Goal: Entertainment & Leisure: Consume media (video, audio)

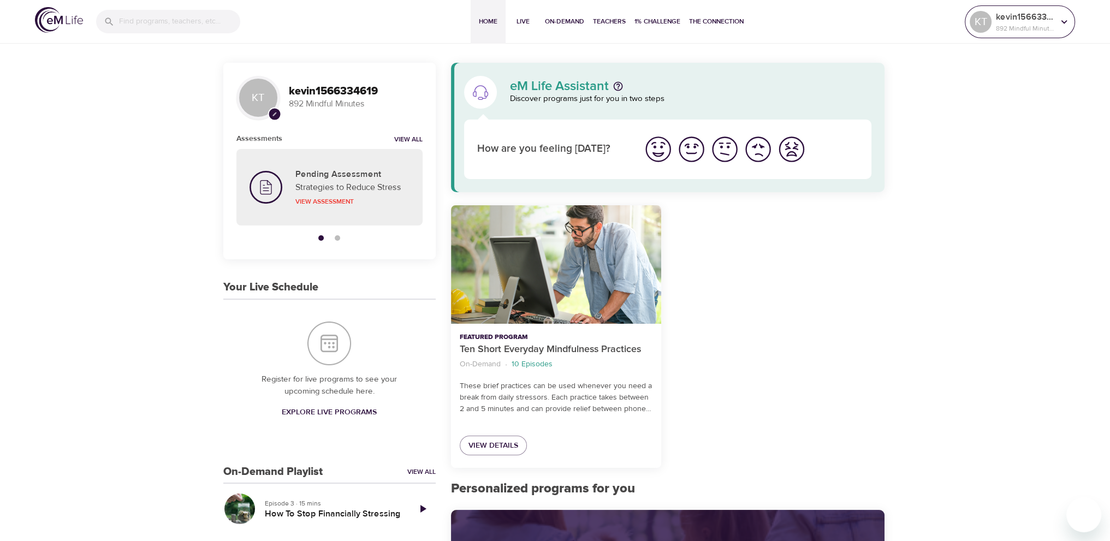
click at [1008, 27] on p "892 Mindful Minutes" at bounding box center [1025, 28] width 58 height 10
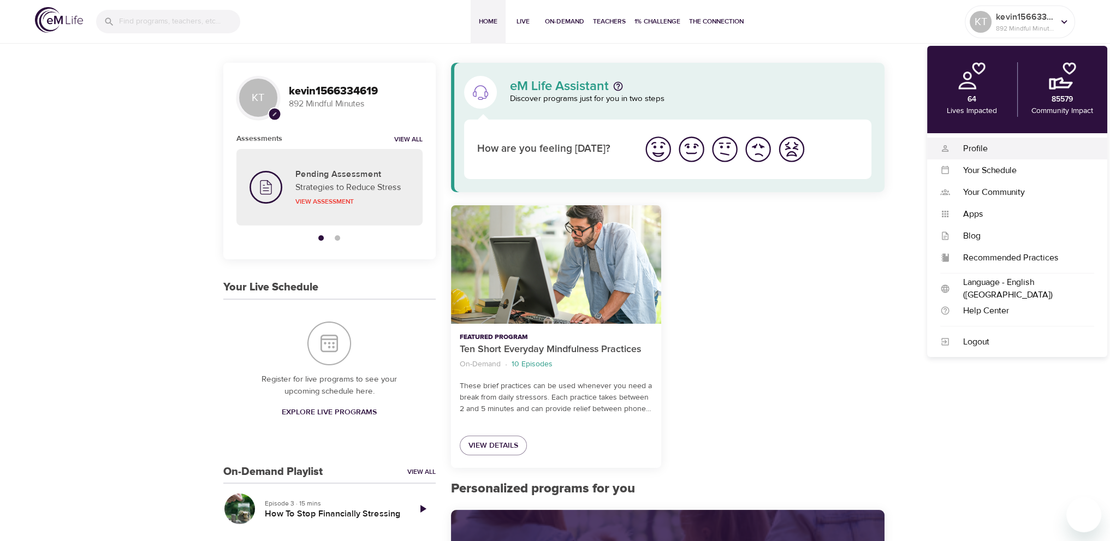
click at [978, 139] on div "Profile Profile" at bounding box center [1017, 149] width 180 height 22
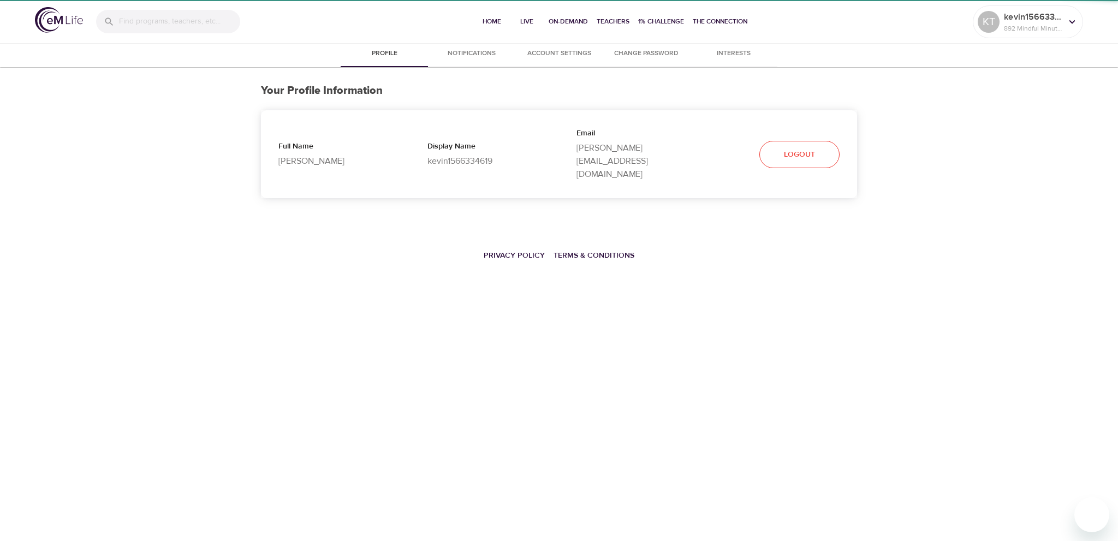
select select "10"
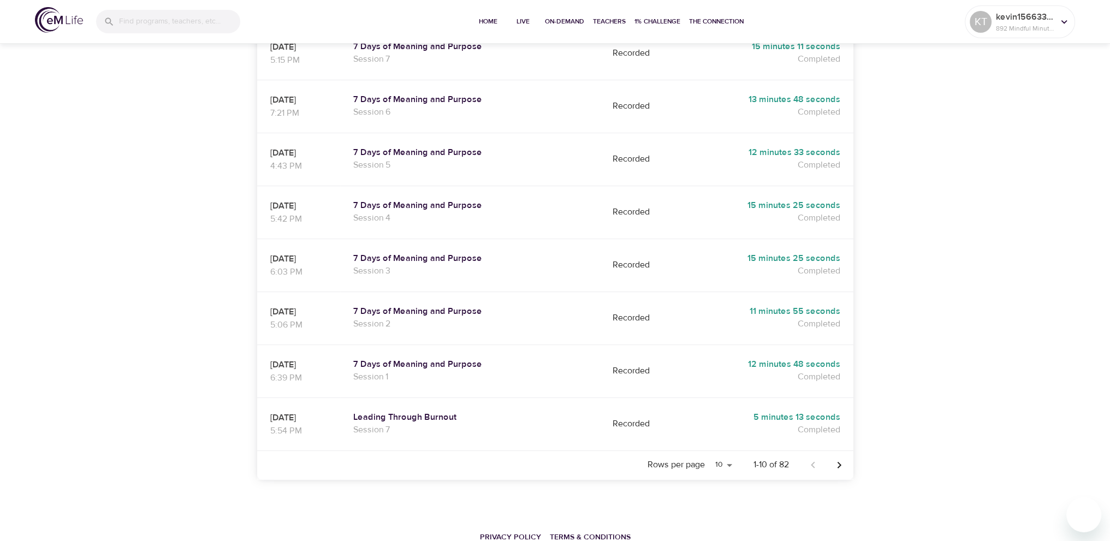
scroll to position [382, 0]
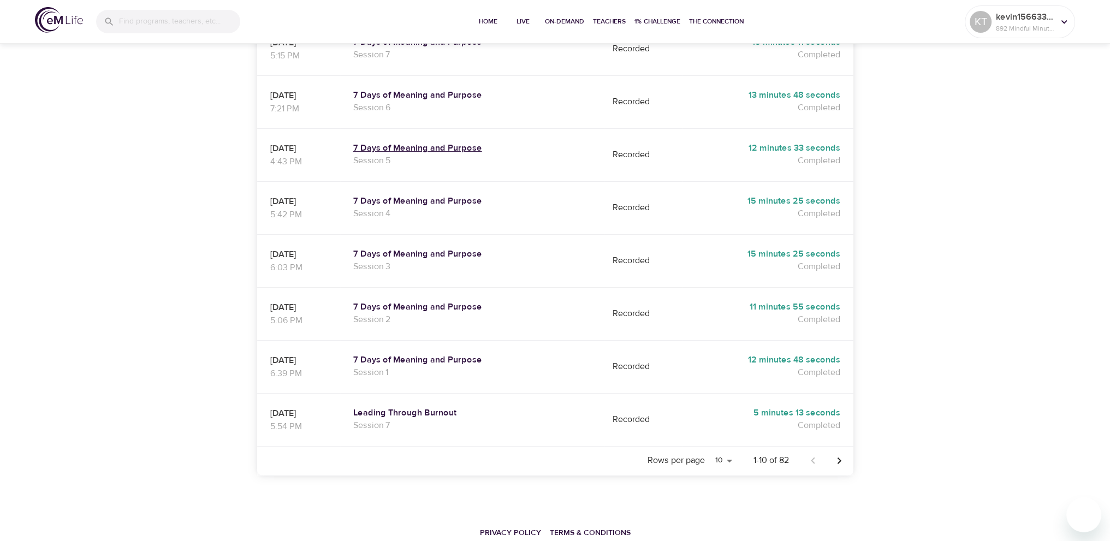
drag, startPoint x: 342, startPoint y: 121, endPoint x: 395, endPoint y: 119, distance: 53.0
click at [395, 128] on tr "[DATE] 4:43 PM 7 Days of Meaning and Purpose Session 5 Recorded 12 minutes 33 s…" at bounding box center [555, 154] width 596 height 53
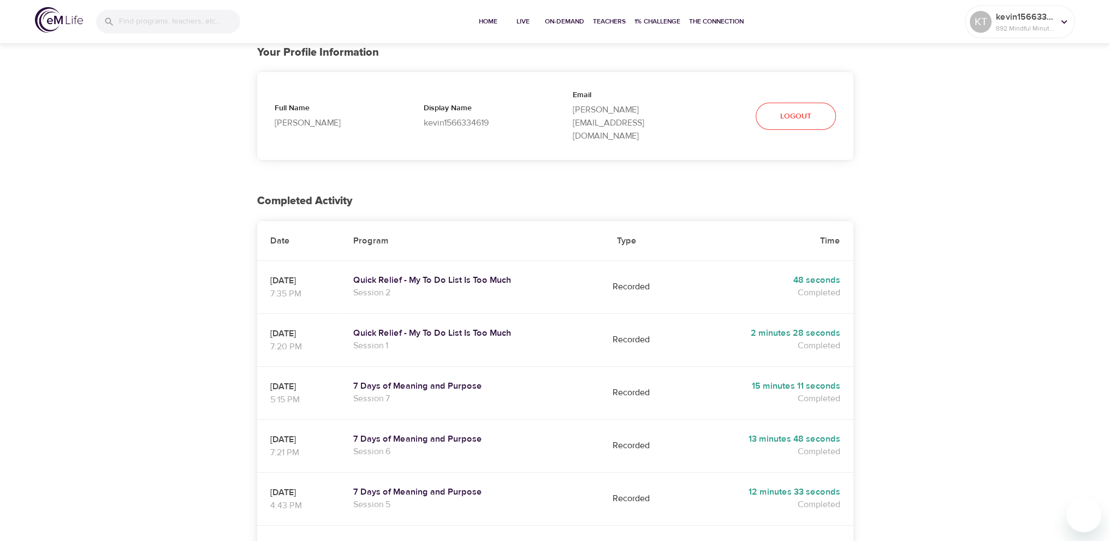
scroll to position [0, 0]
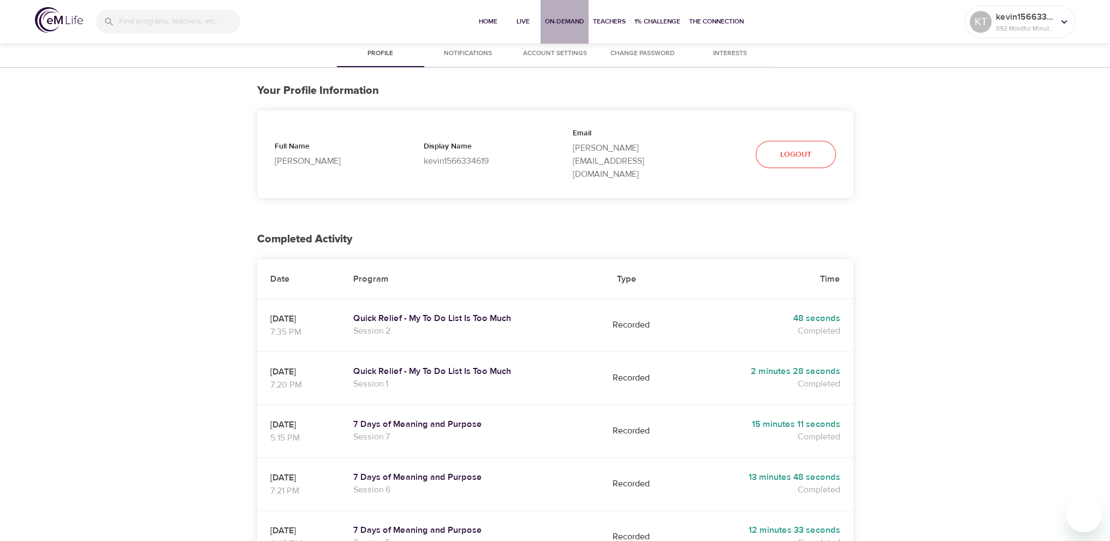
click at [553, 16] on span "On-Demand" at bounding box center [564, 21] width 39 height 11
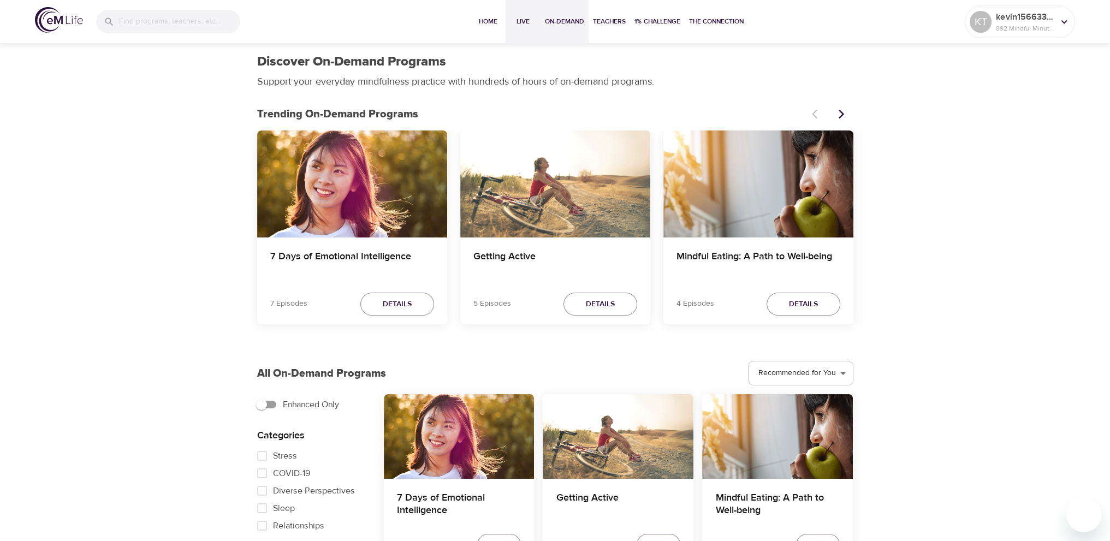
click at [524, 16] on span "Live" at bounding box center [523, 21] width 26 height 11
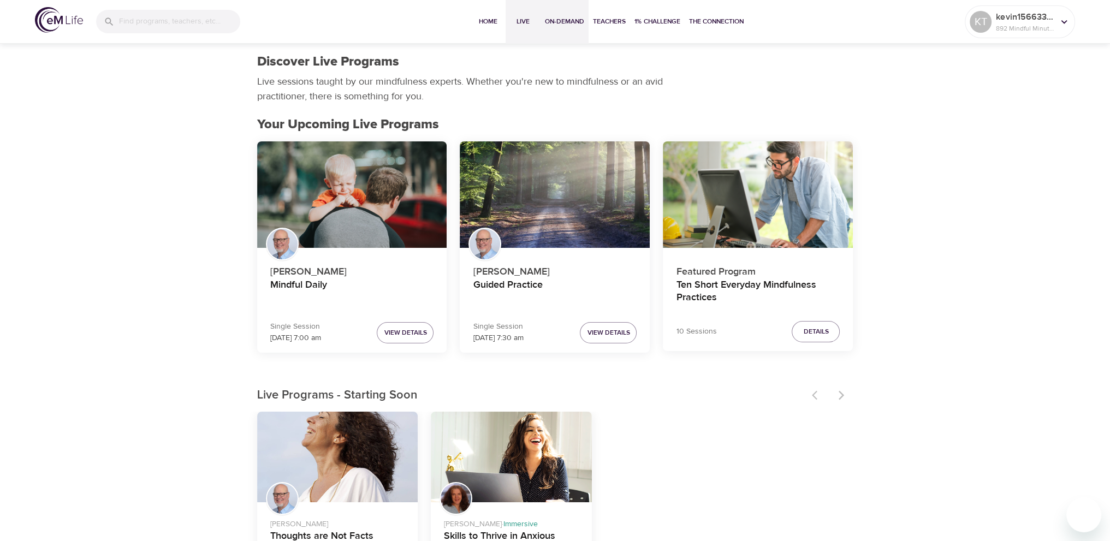
click at [563, 20] on span "On-Demand" at bounding box center [564, 21] width 39 height 11
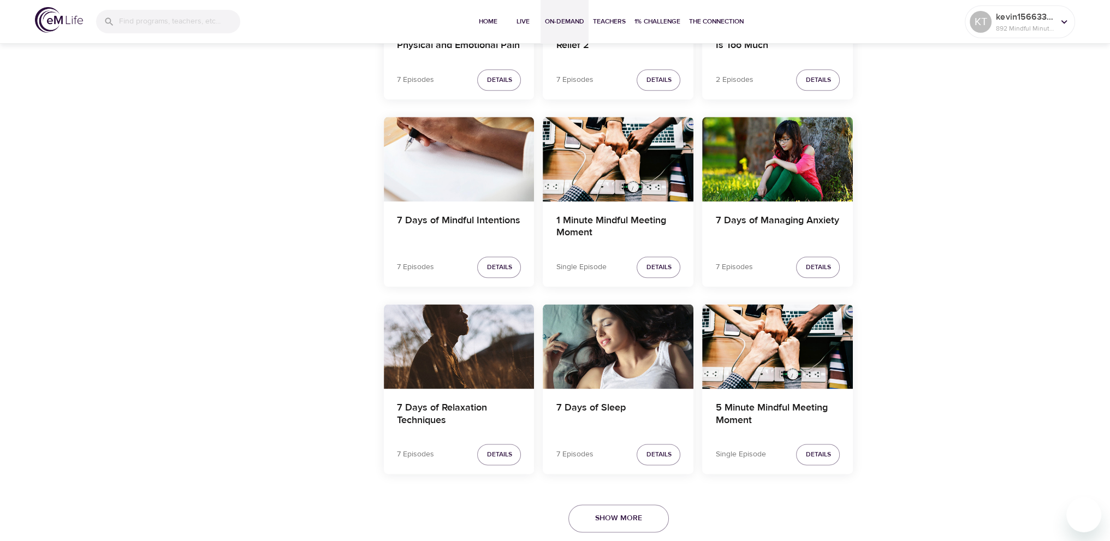
scroll to position [1801, 0]
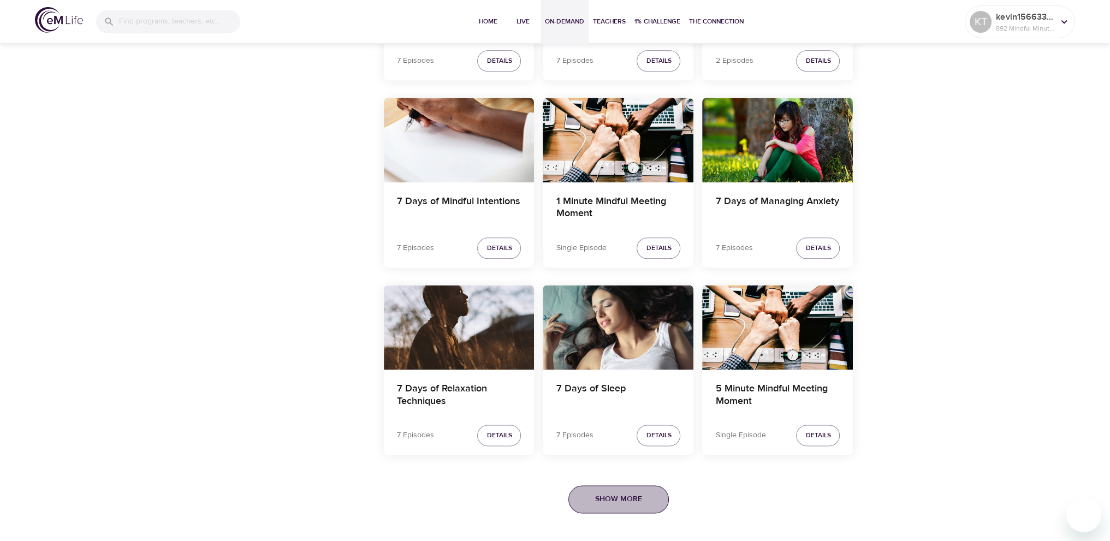
click at [636, 498] on span "Show More" at bounding box center [618, 499] width 47 height 14
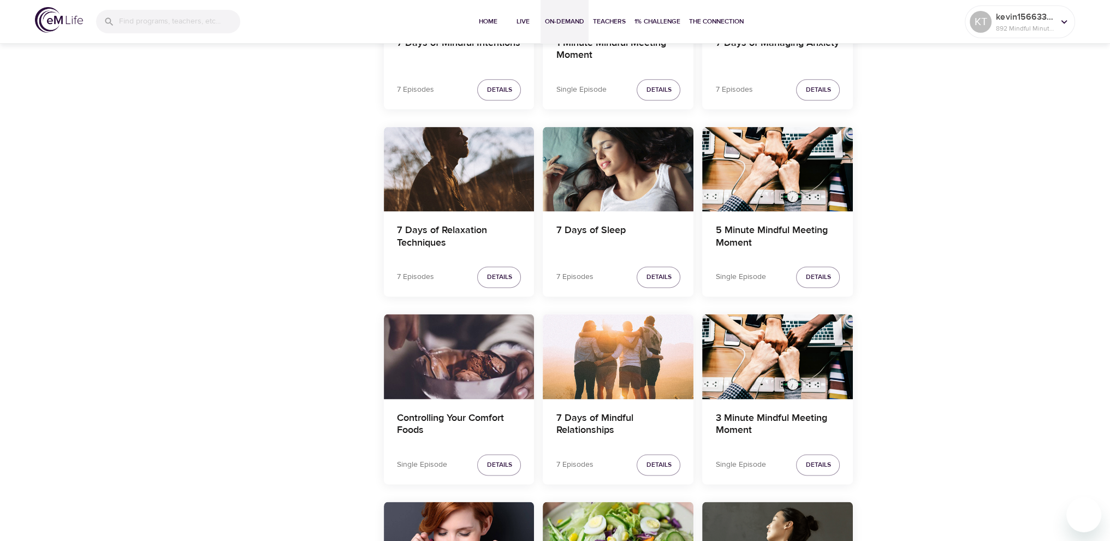
scroll to position [1965, 0]
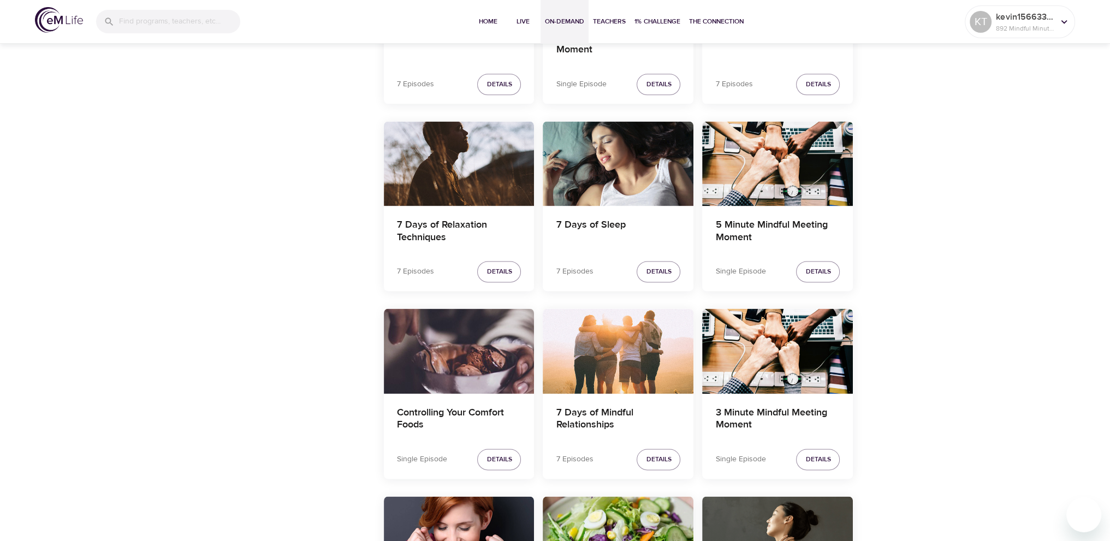
click at [782, 186] on div "5 Minute Mindful Meeting Moment" at bounding box center [777, 163] width 151 height 85
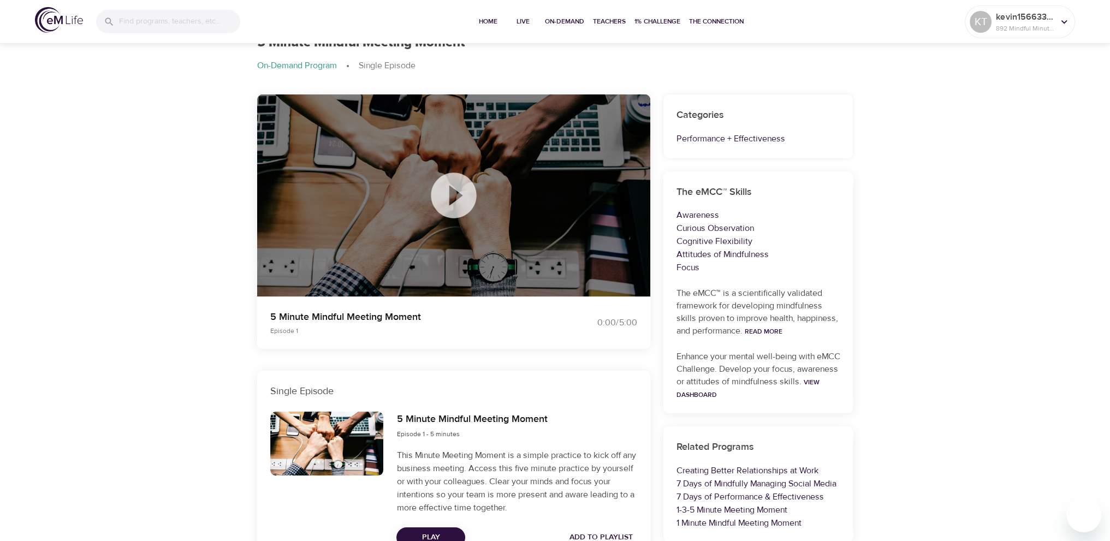
scroll to position [164, 0]
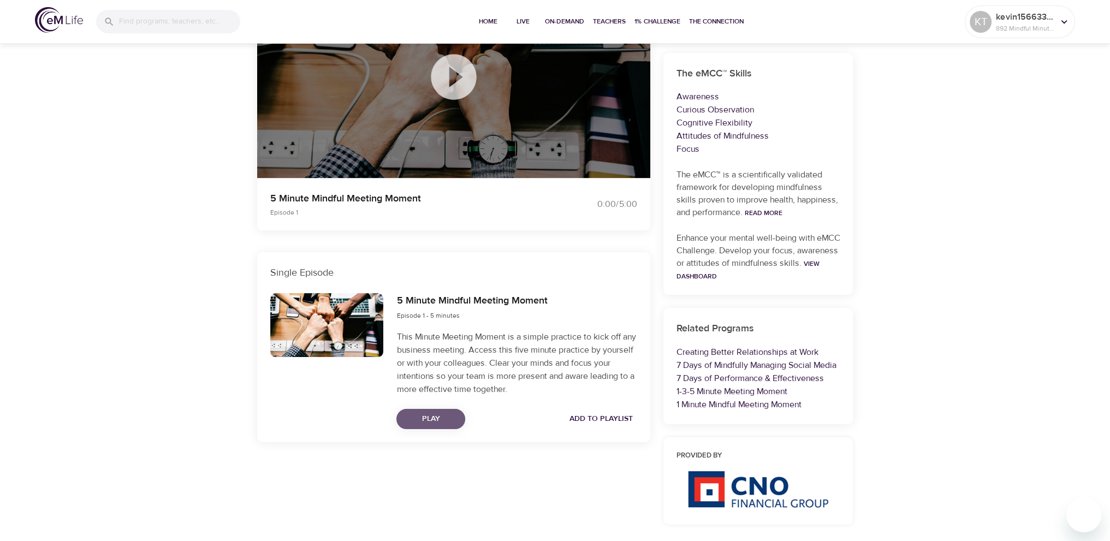
click at [444, 419] on span "Play" at bounding box center [430, 419] width 51 height 14
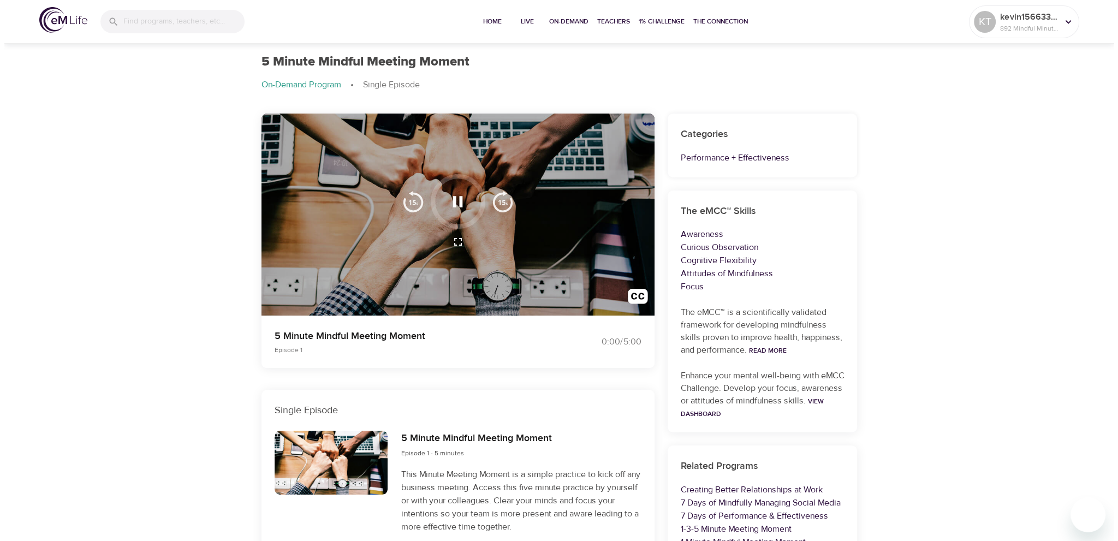
scroll to position [0, 0]
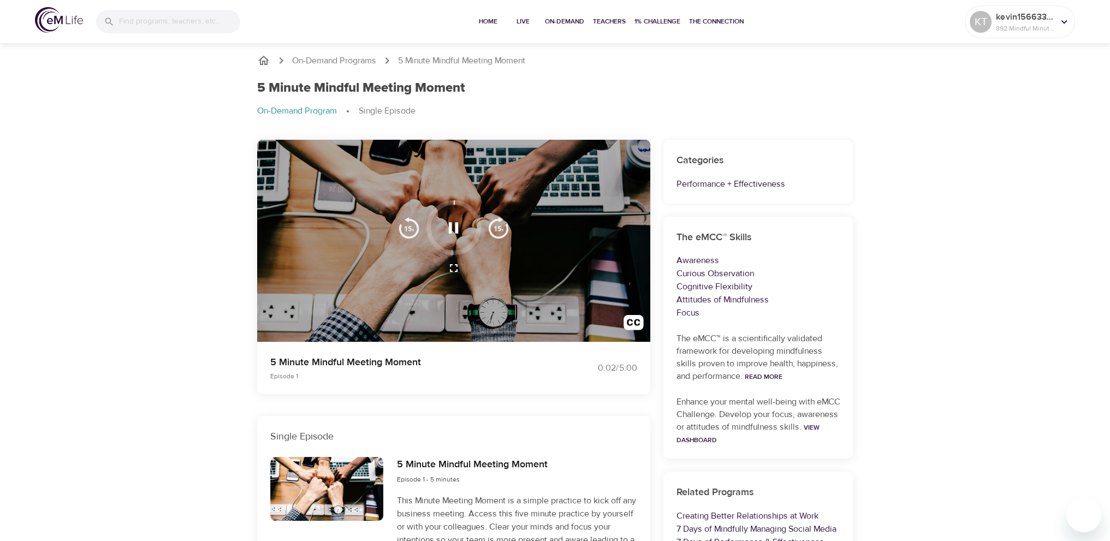
click at [452, 229] on icon "button" at bounding box center [453, 227] width 19 height 19
